Goal: Information Seeking & Learning: Learn about a topic

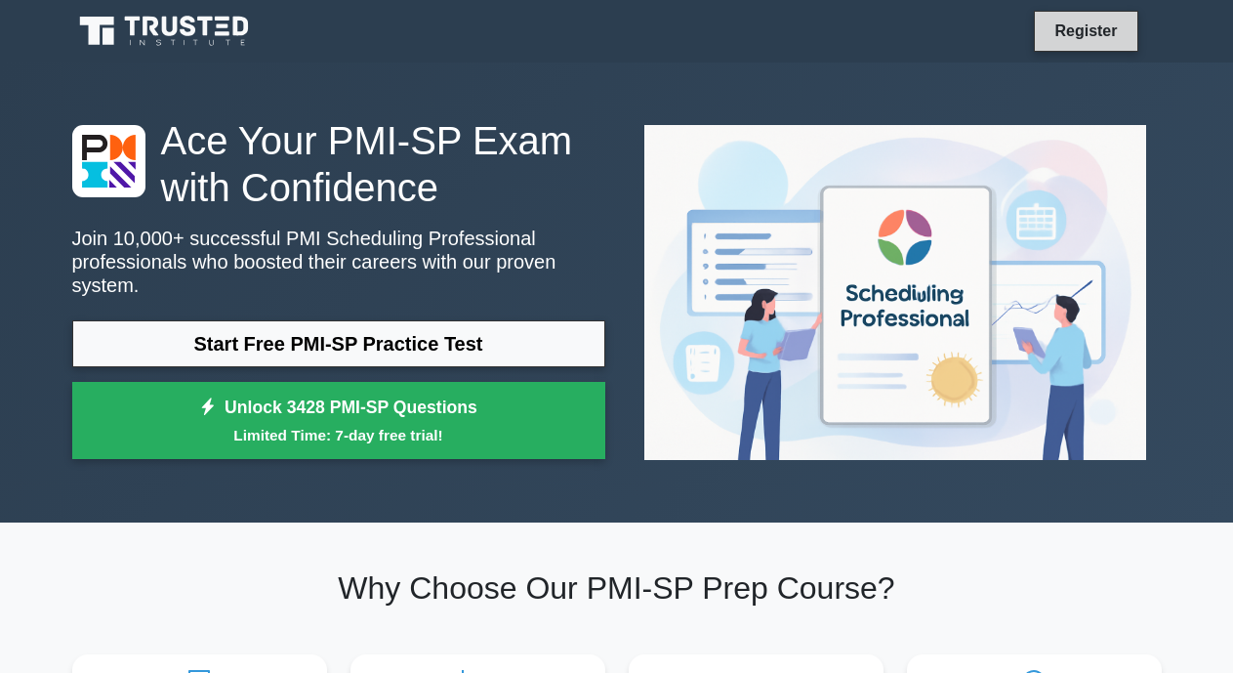
click at [1071, 25] on link "Register" at bounding box center [1086, 31] width 86 height 24
